Goal: Information Seeking & Learning: Find specific fact

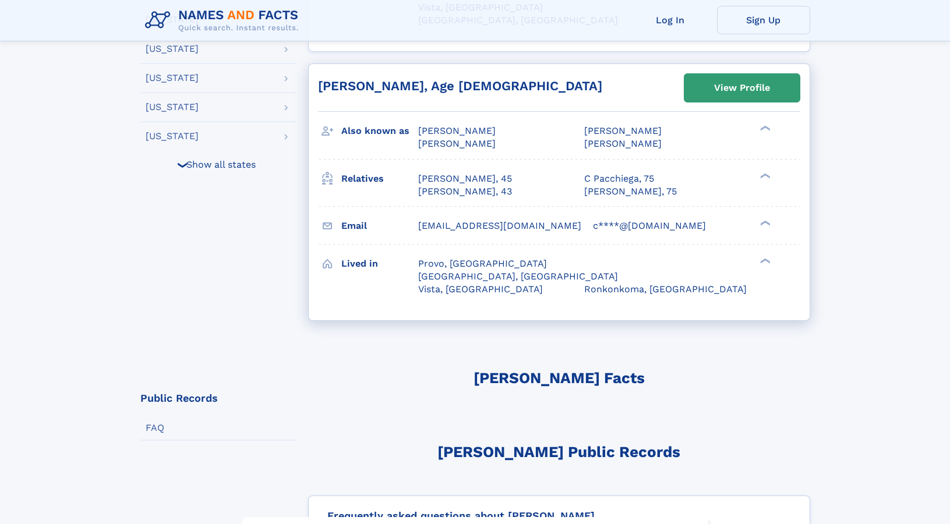
scroll to position [494, 0]
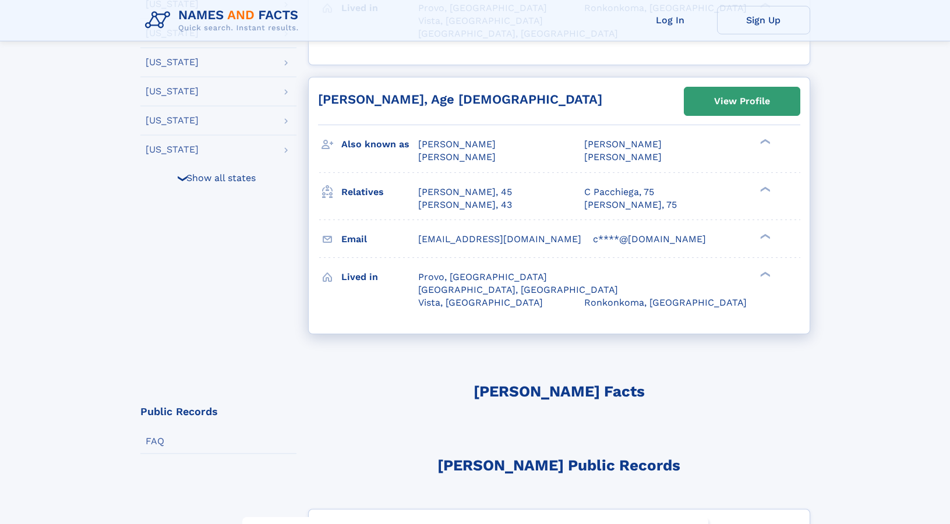
click at [766, 166] on div "Also known as [PERSON_NAME] [PERSON_NAME] [PERSON_NAME] [PERSON_NAME] [PERSON_N…" at bounding box center [559, 148] width 483 height 47
click at [757, 186] on div "[PERSON_NAME], 45 C Pacchiega, 75 [PERSON_NAME], 43 [PERSON_NAME], 75 [PERSON_N…" at bounding box center [589, 199] width 343 height 26
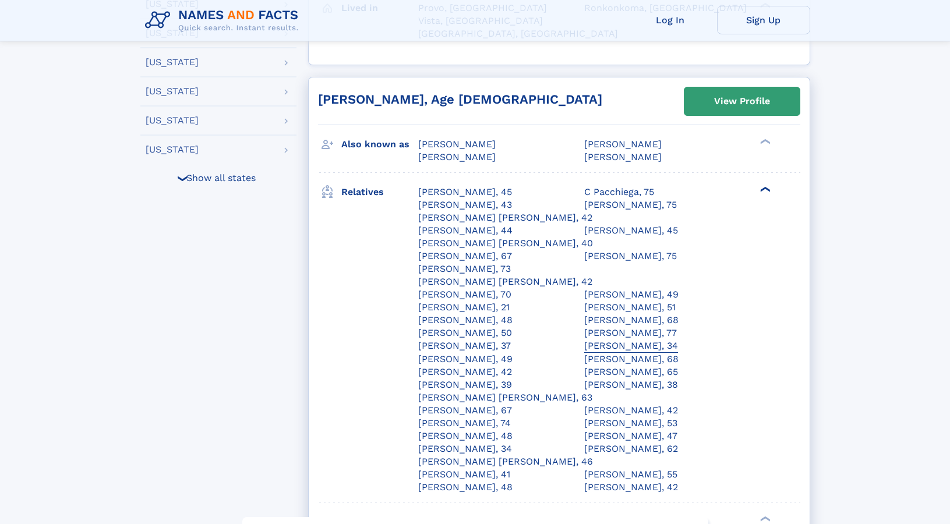
click at [647, 340] on div "[PERSON_NAME], 34" at bounding box center [632, 346] width 94 height 13
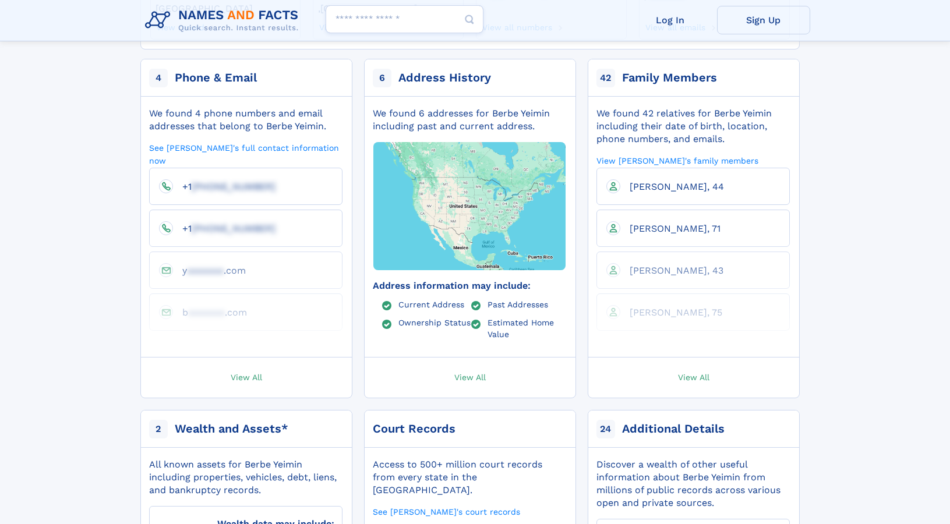
scroll to position [90, 0]
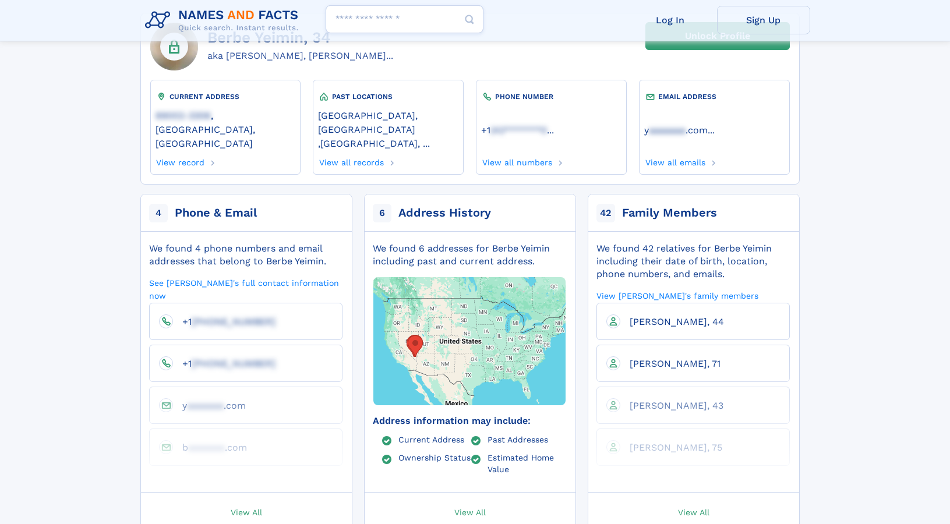
click at [639, 308] on li "[PERSON_NAME], 44" at bounding box center [693, 321] width 193 height 37
click at [683, 316] on span "[PERSON_NAME], 44" at bounding box center [677, 321] width 94 height 11
